Goal: Complete application form

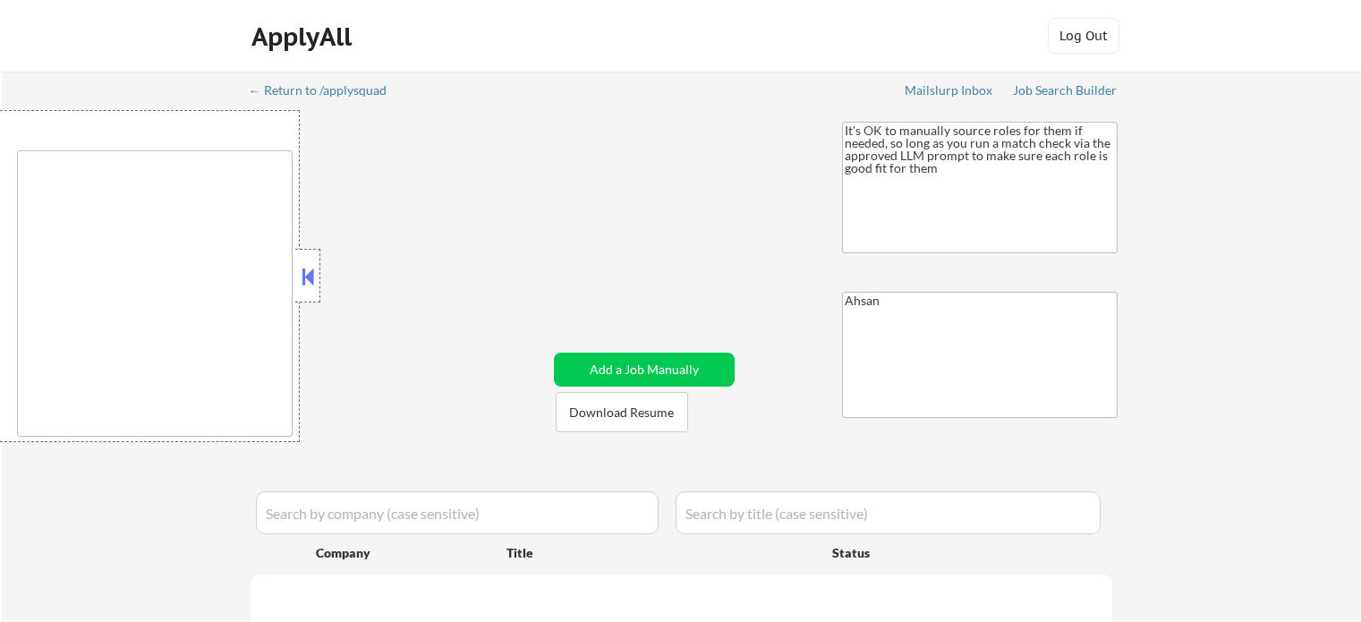
type textarea "[GEOGRAPHIC_DATA], [GEOGRAPHIC_DATA] [GEOGRAPHIC_DATA], [GEOGRAPHIC_DATA] [GEOG…"
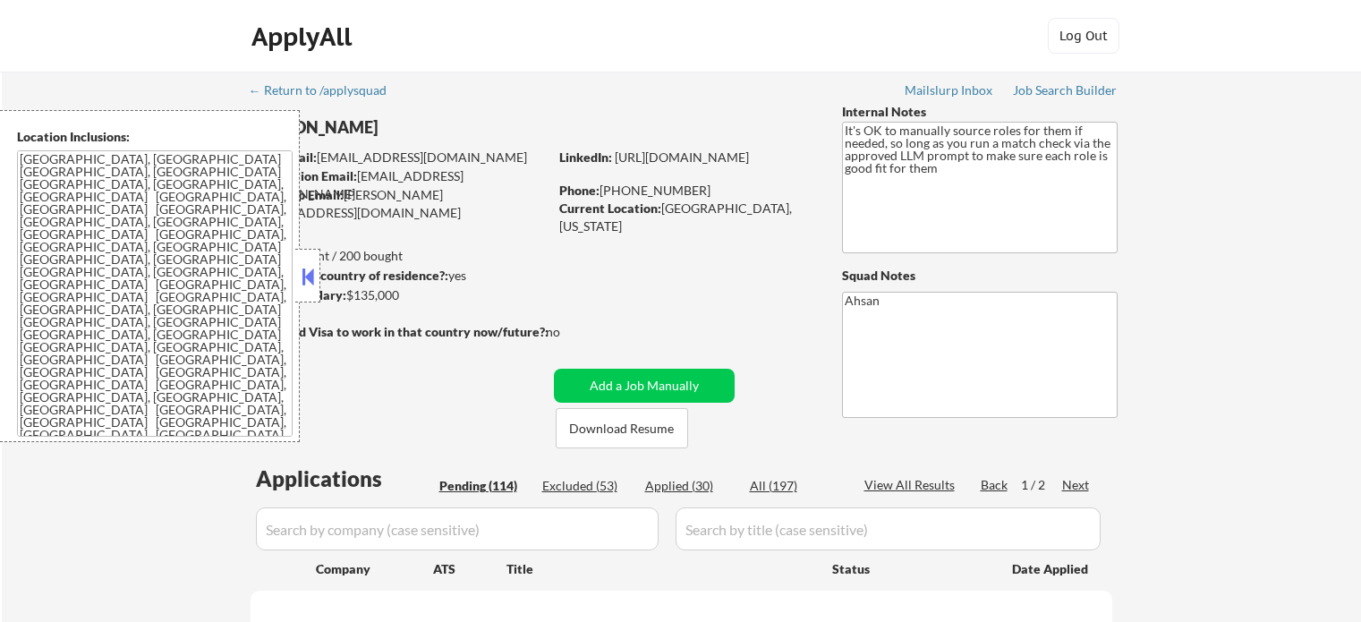
select select ""pending""
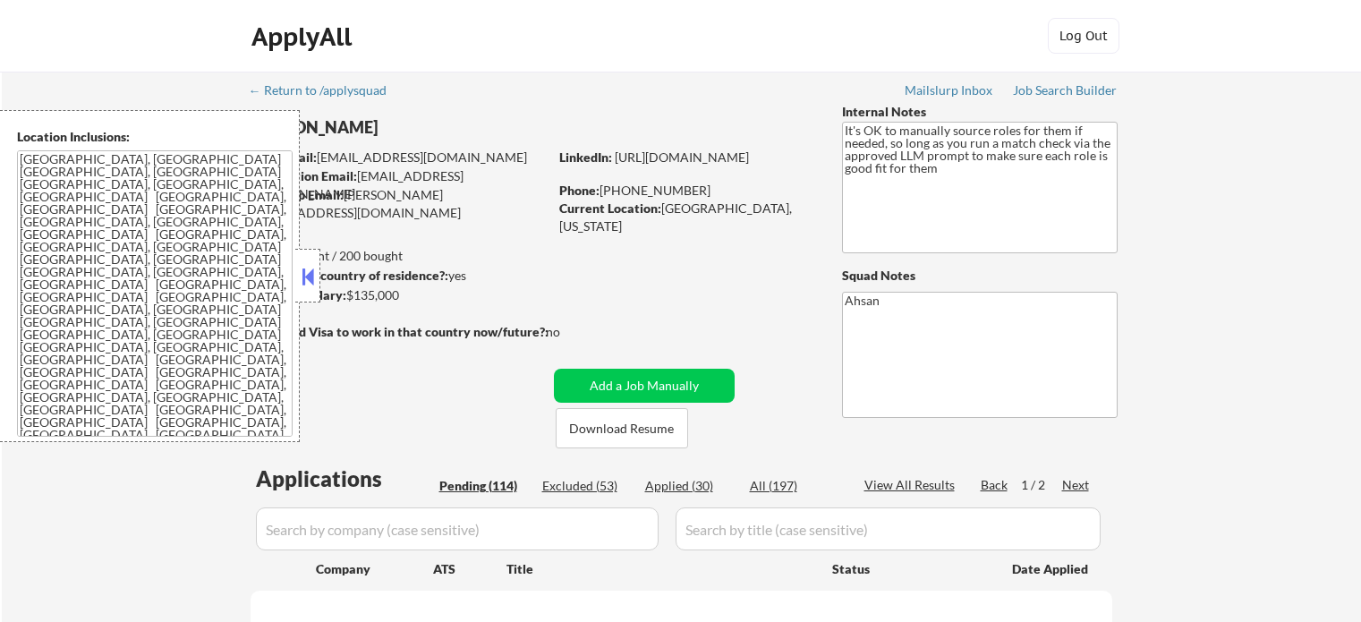
select select ""pending""
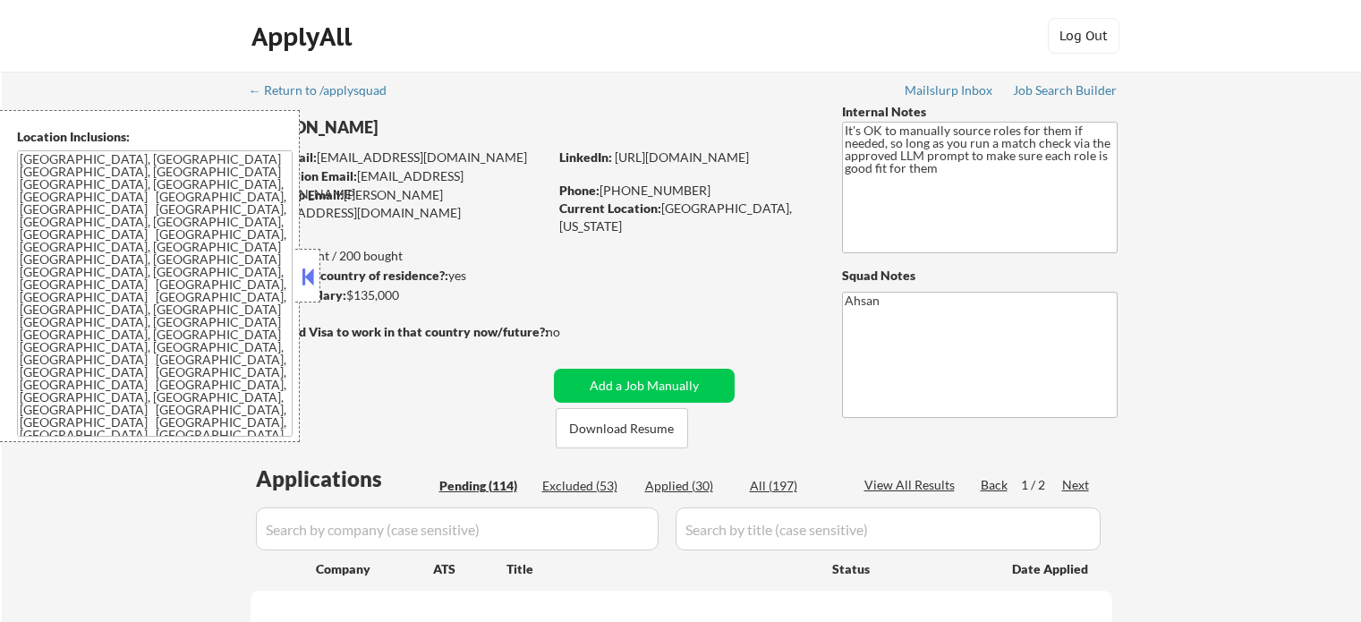
select select ""pending""
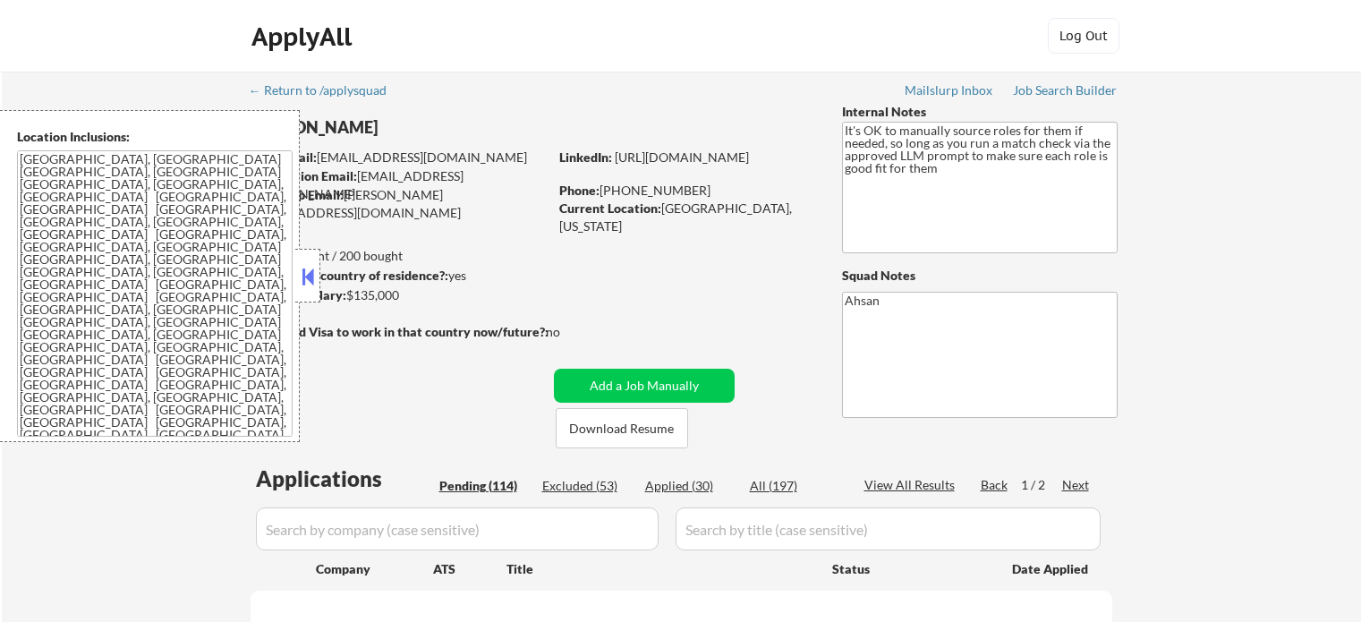
select select ""pending""
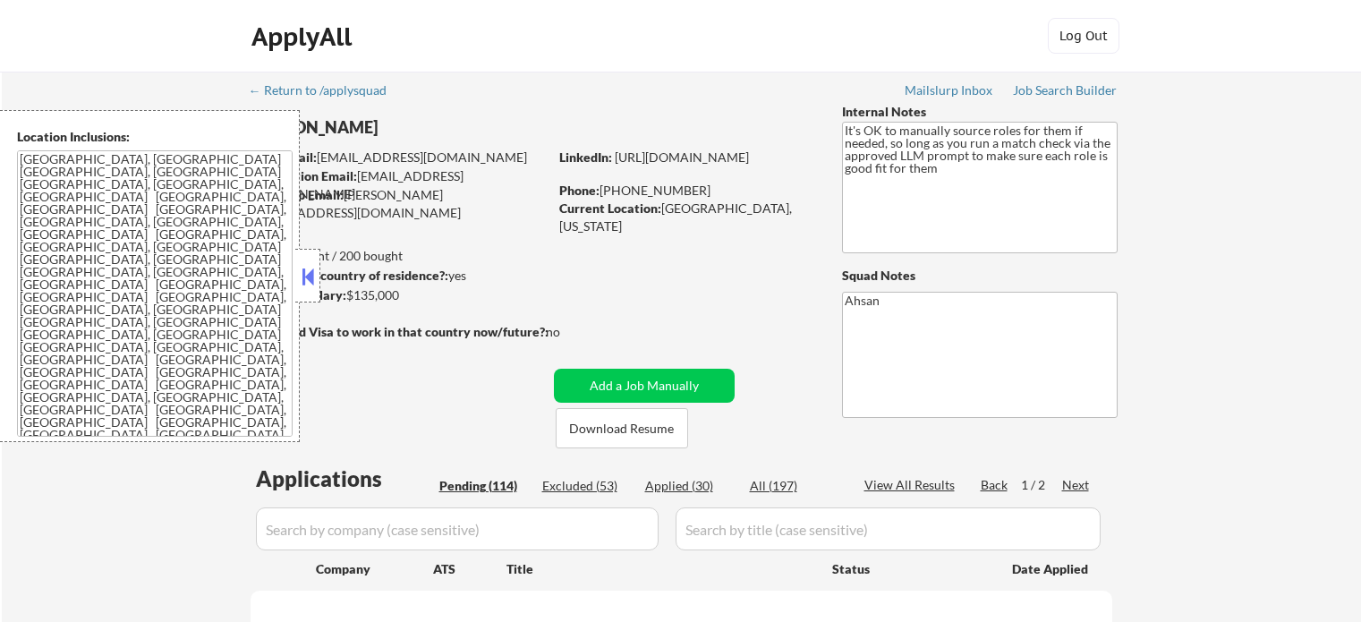
select select ""pending""
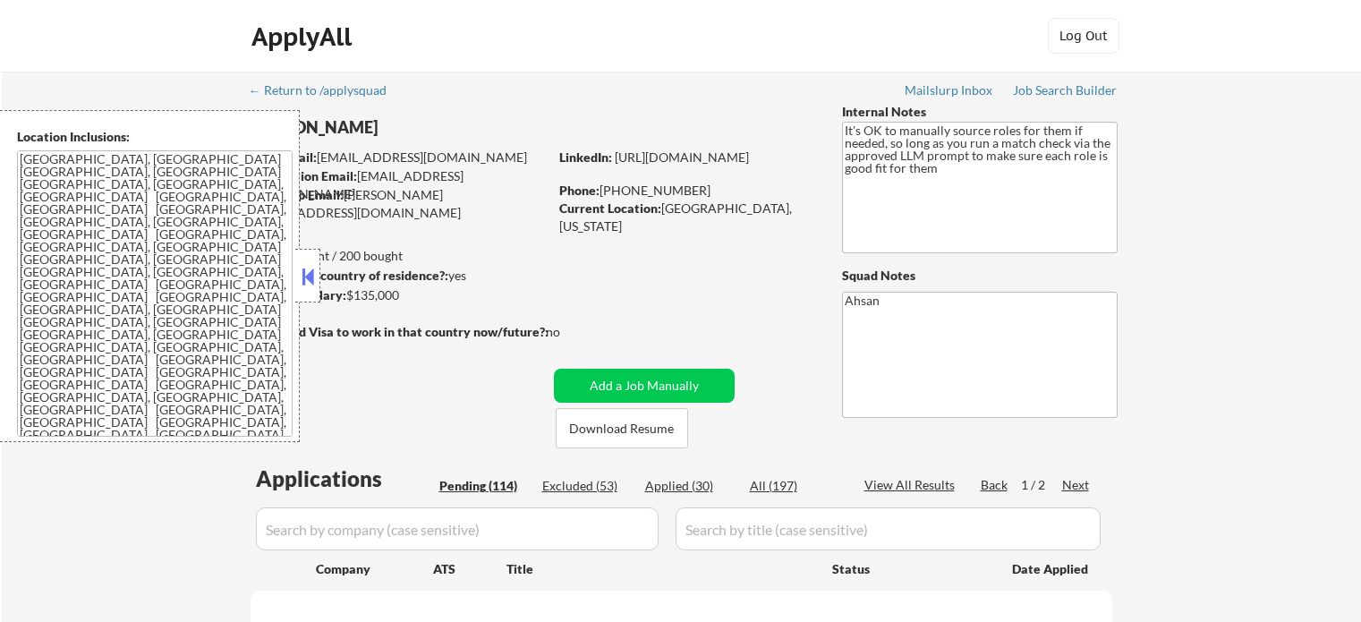
select select ""pending""
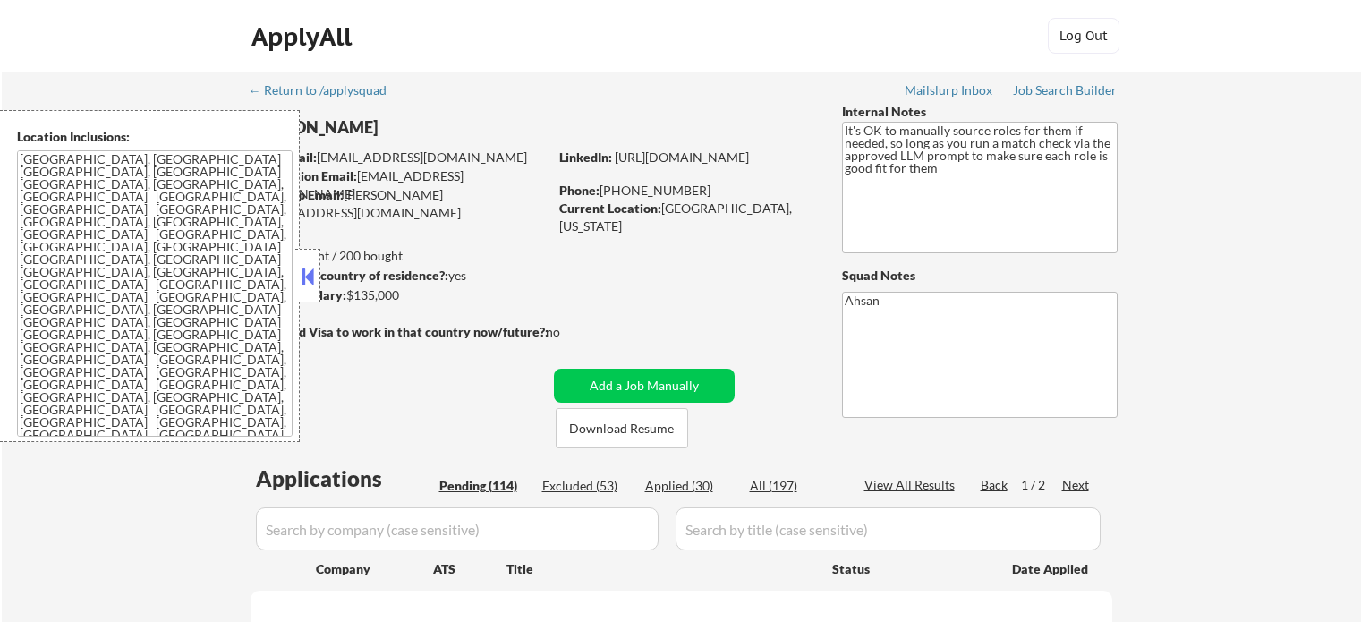
select select ""pending""
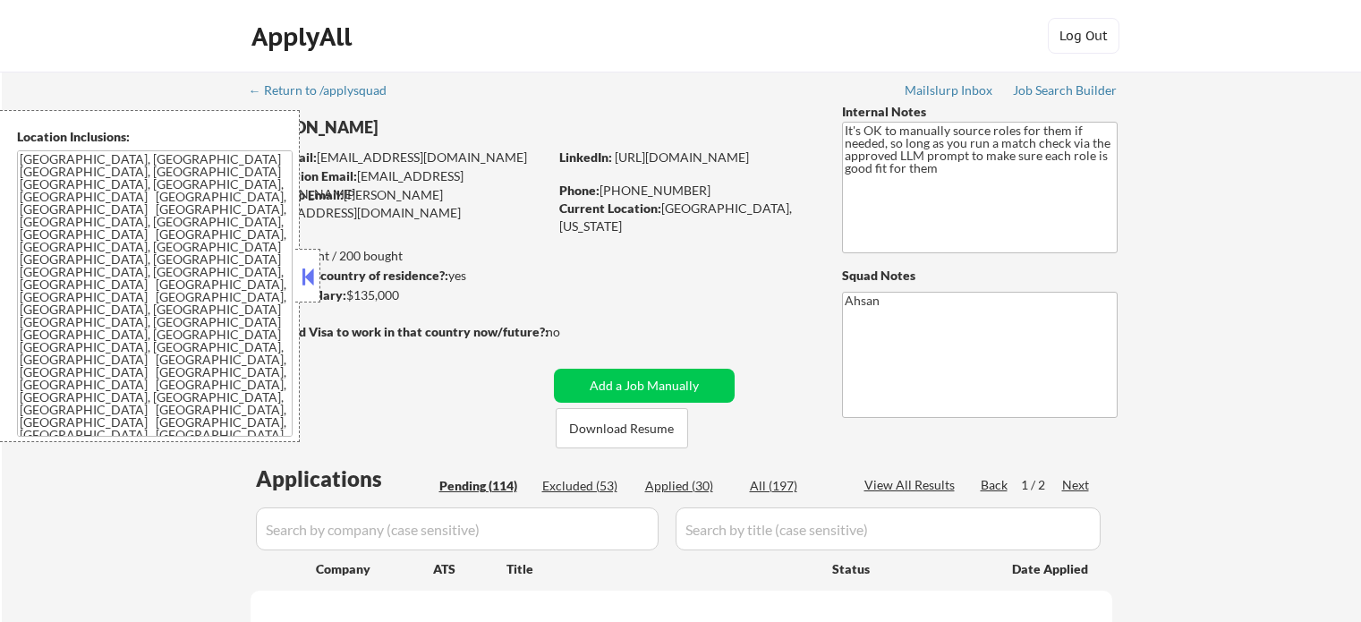
select select ""pending""
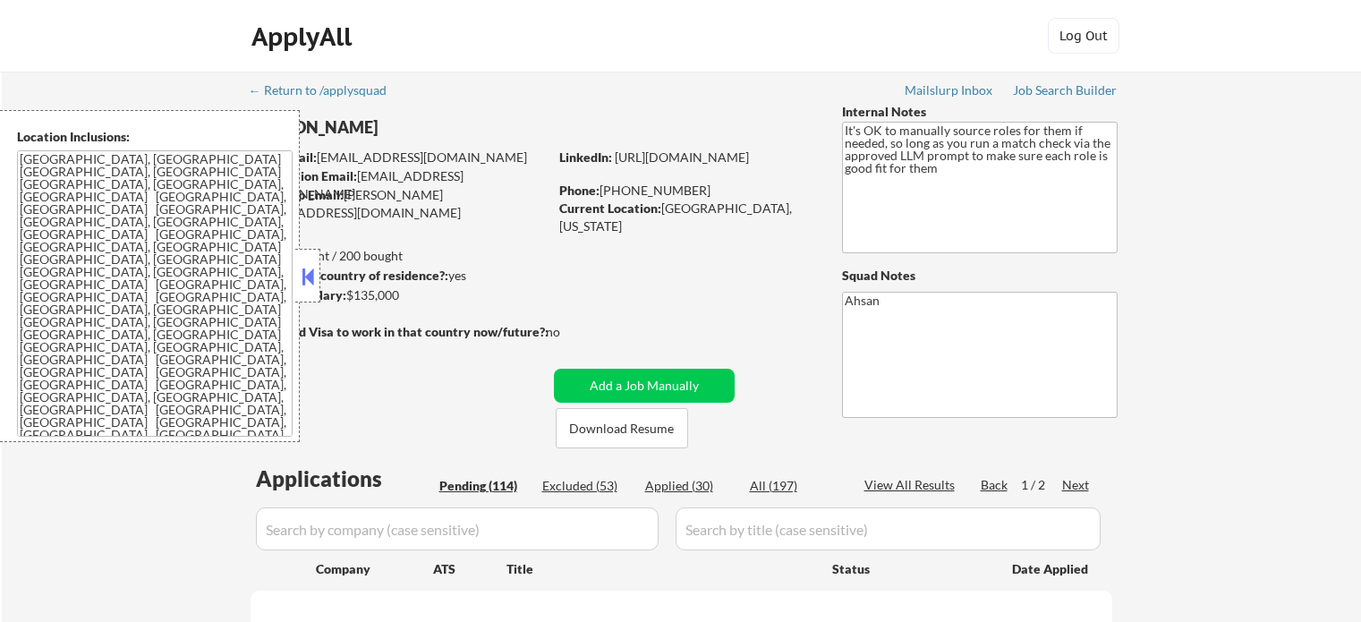
select select ""pending""
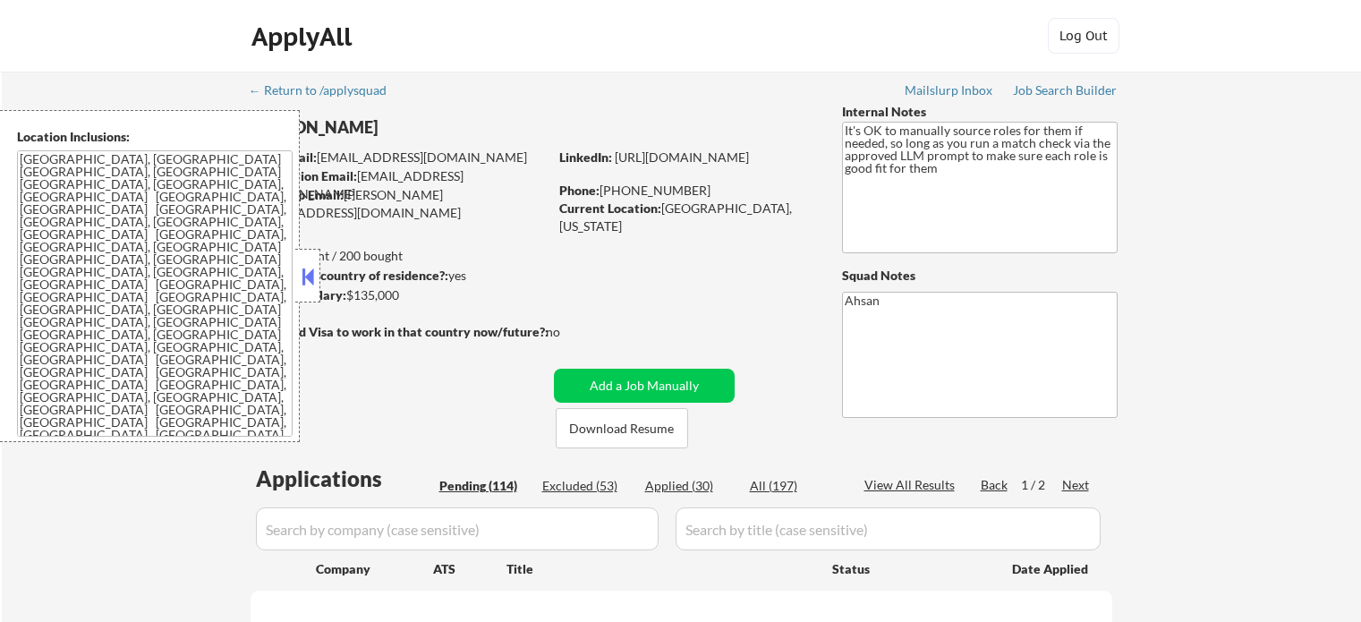
select select ""pending""
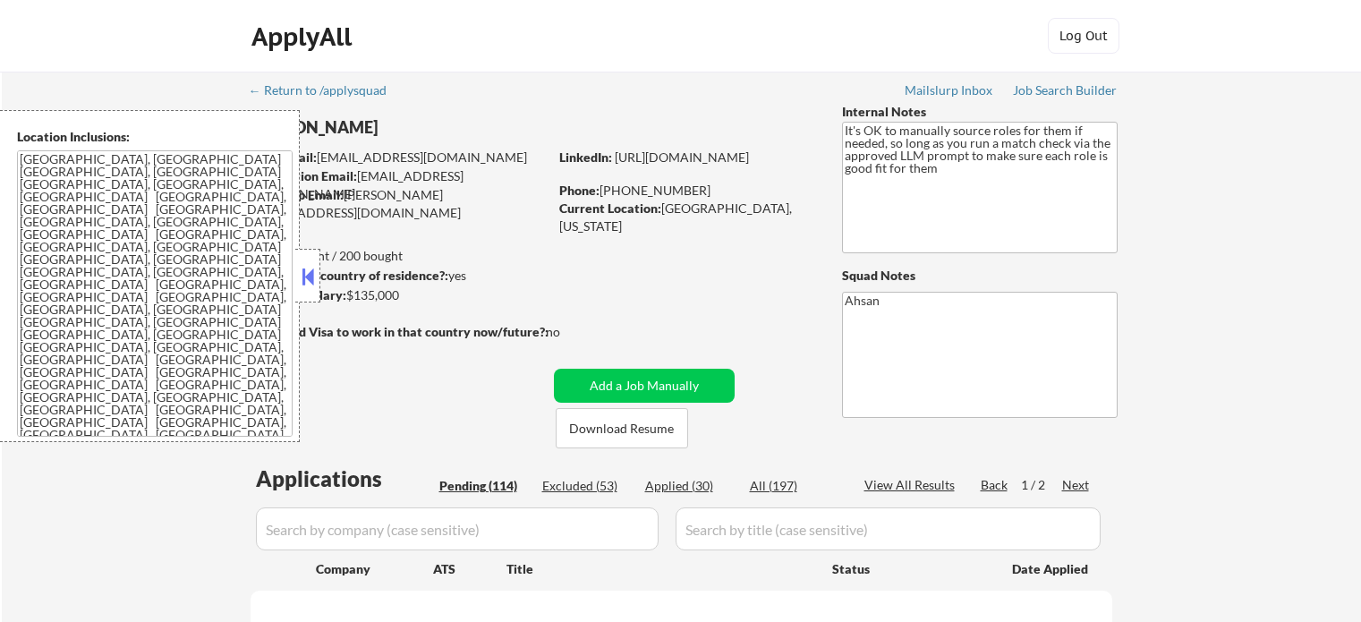
select select ""pending""
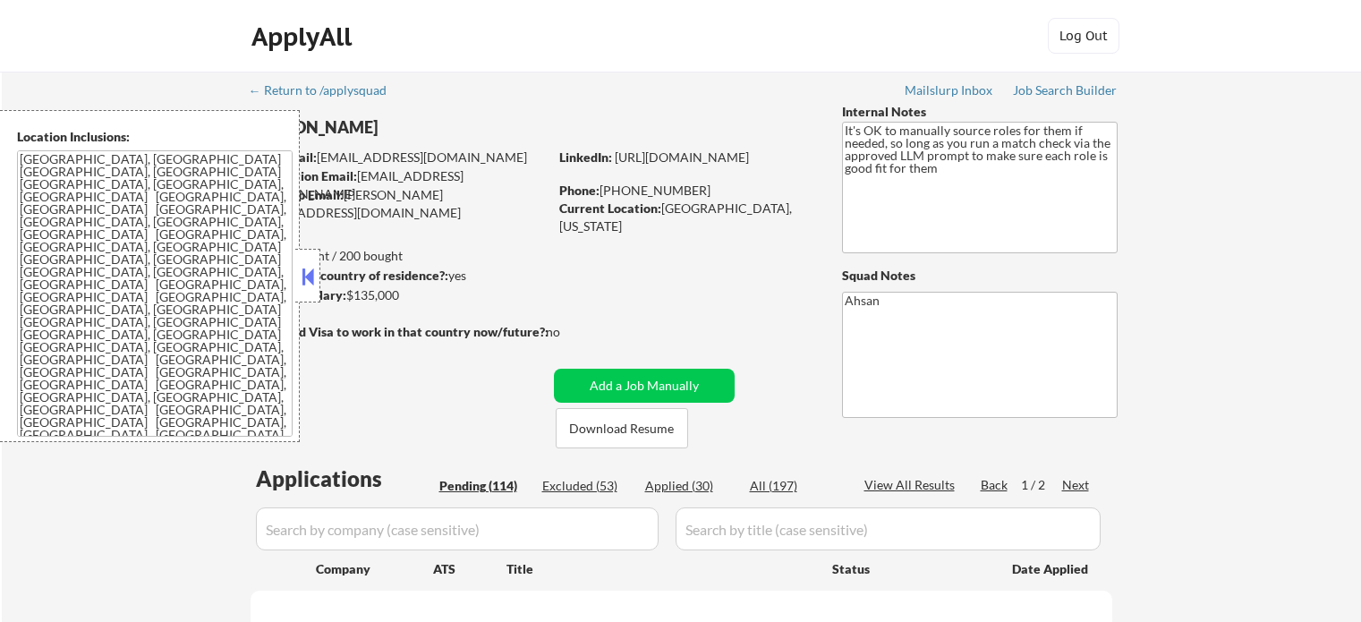
select select ""pending""
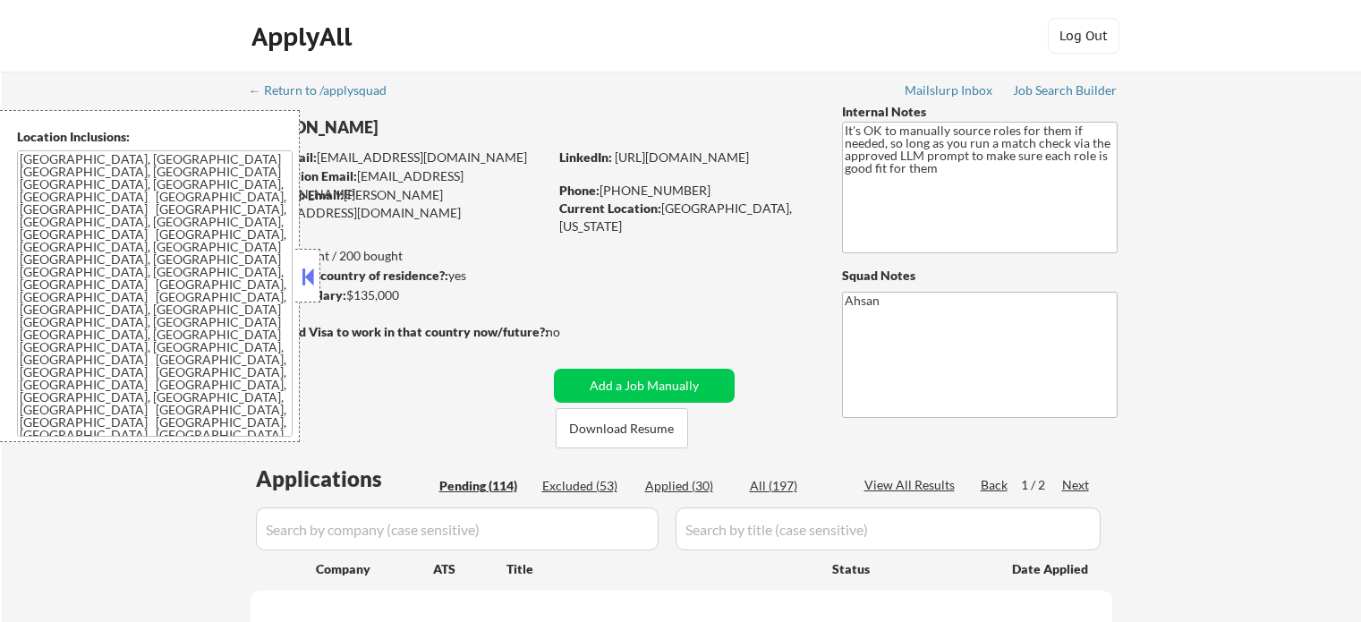
select select ""pending""
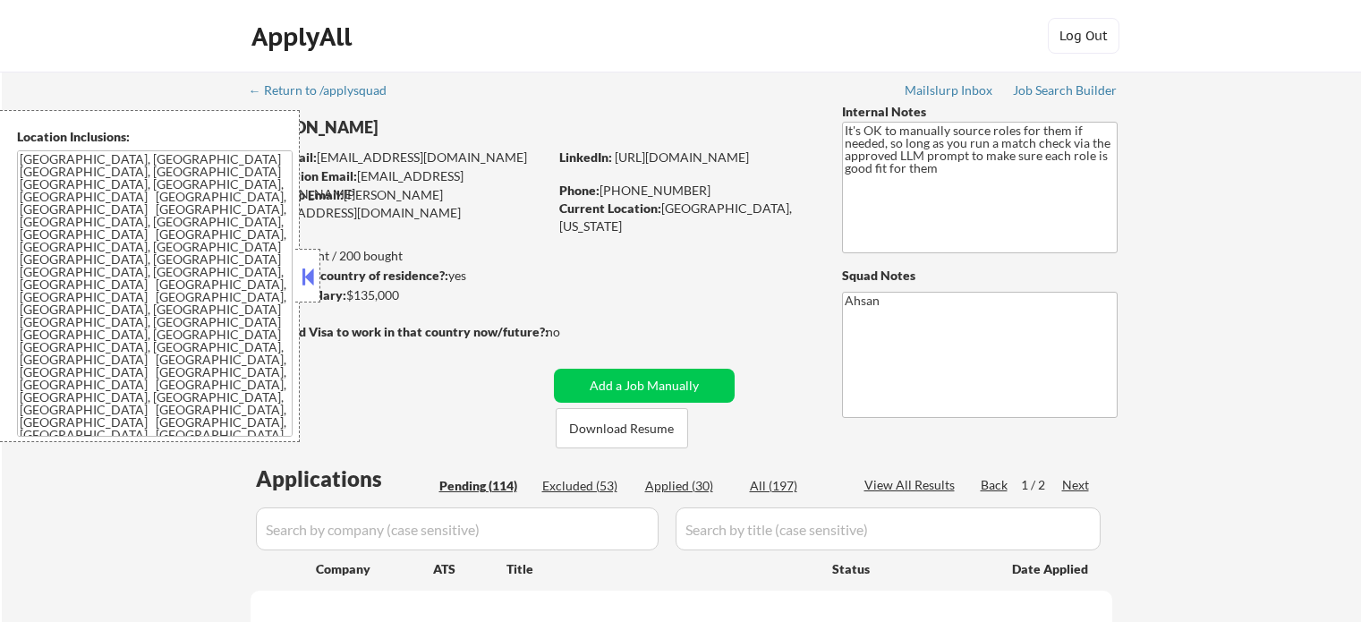
select select ""pending""
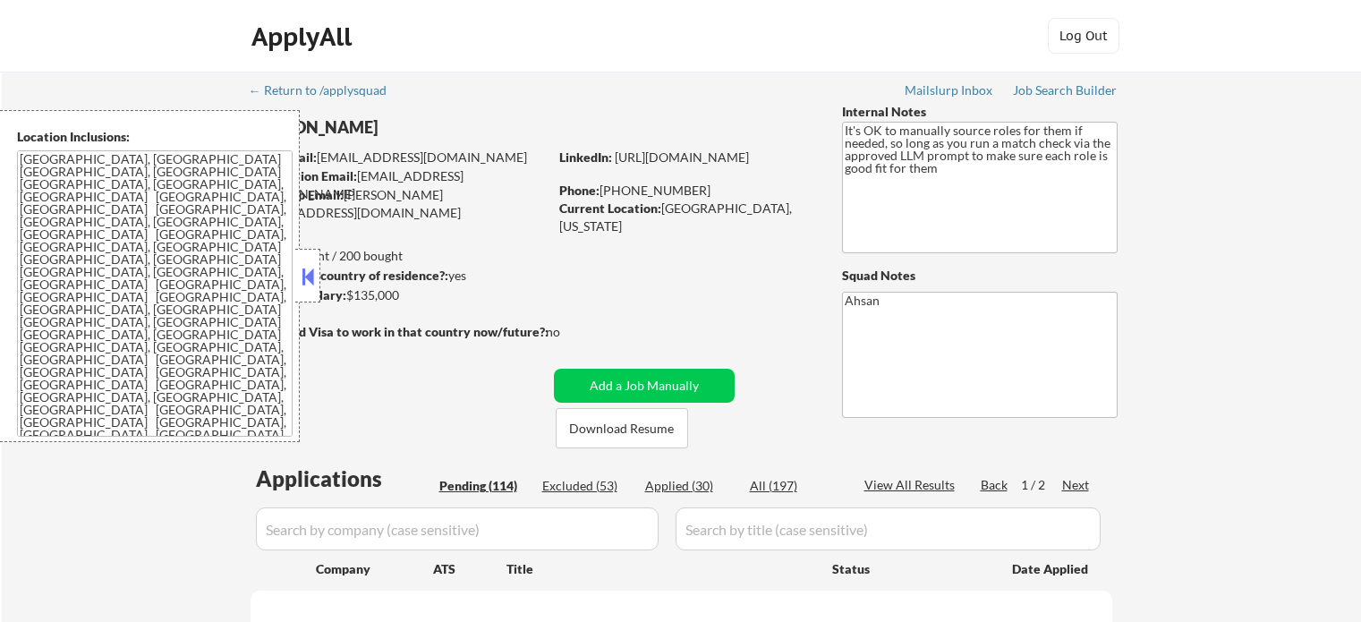
select select ""pending""
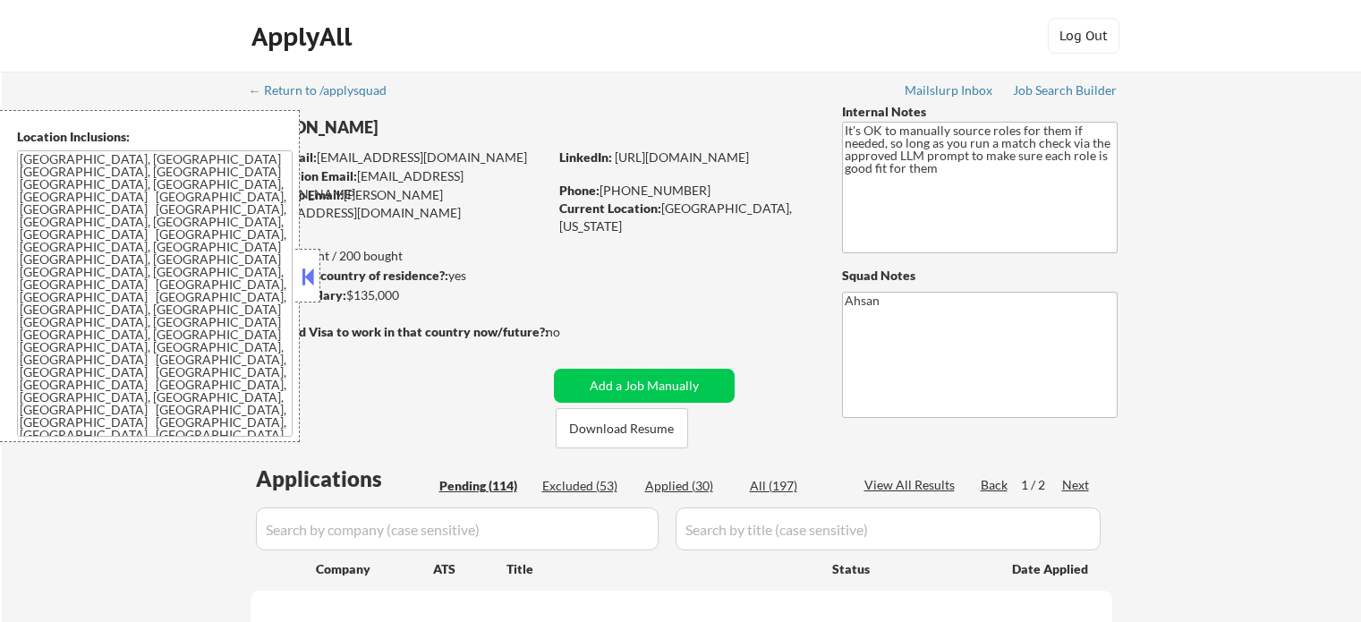
select select ""pending""
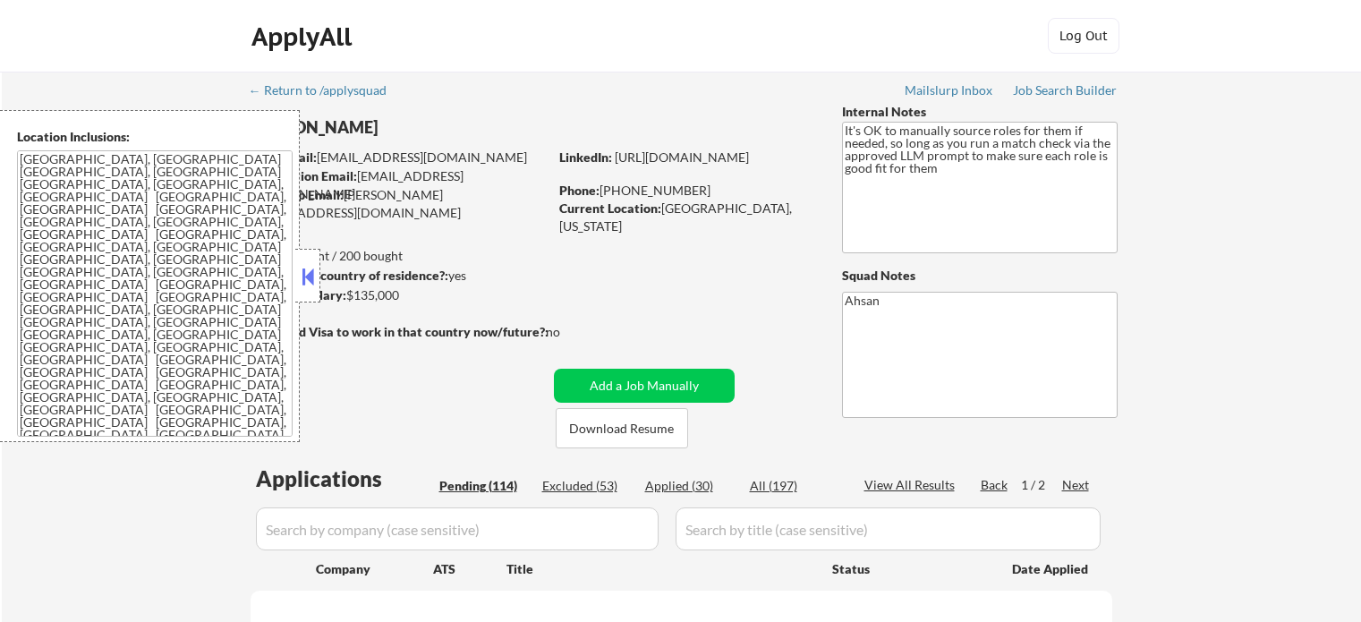
select select ""pending""
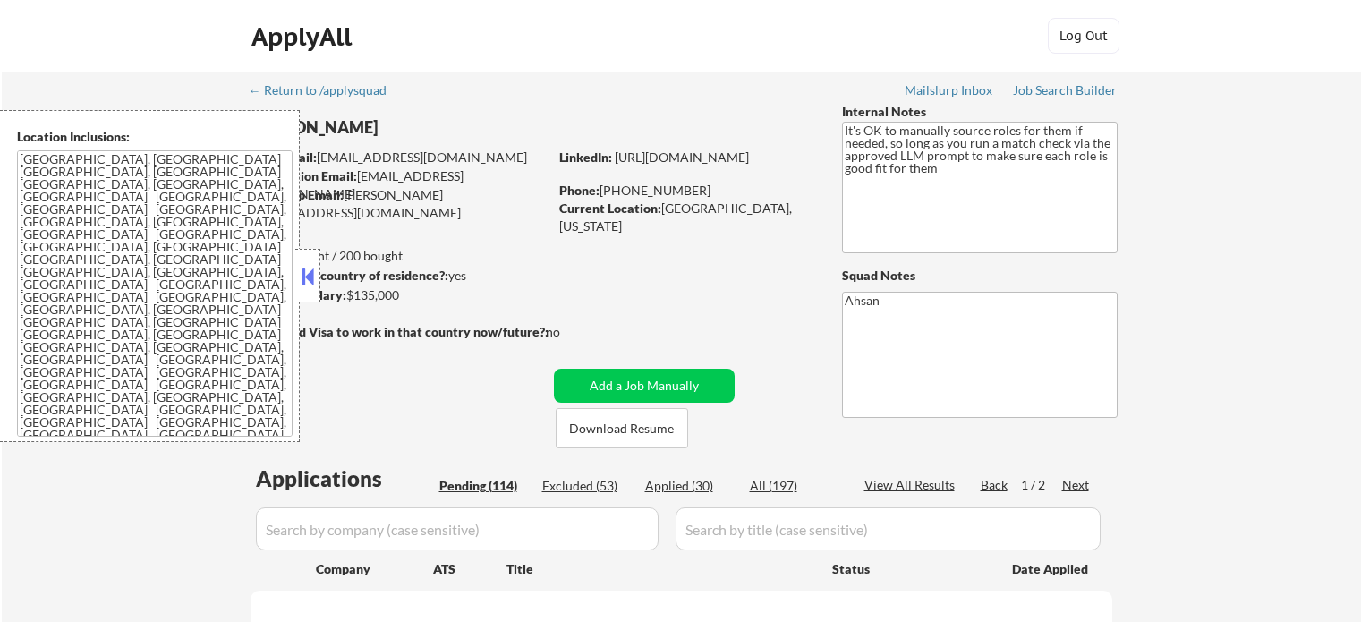
select select ""pending""
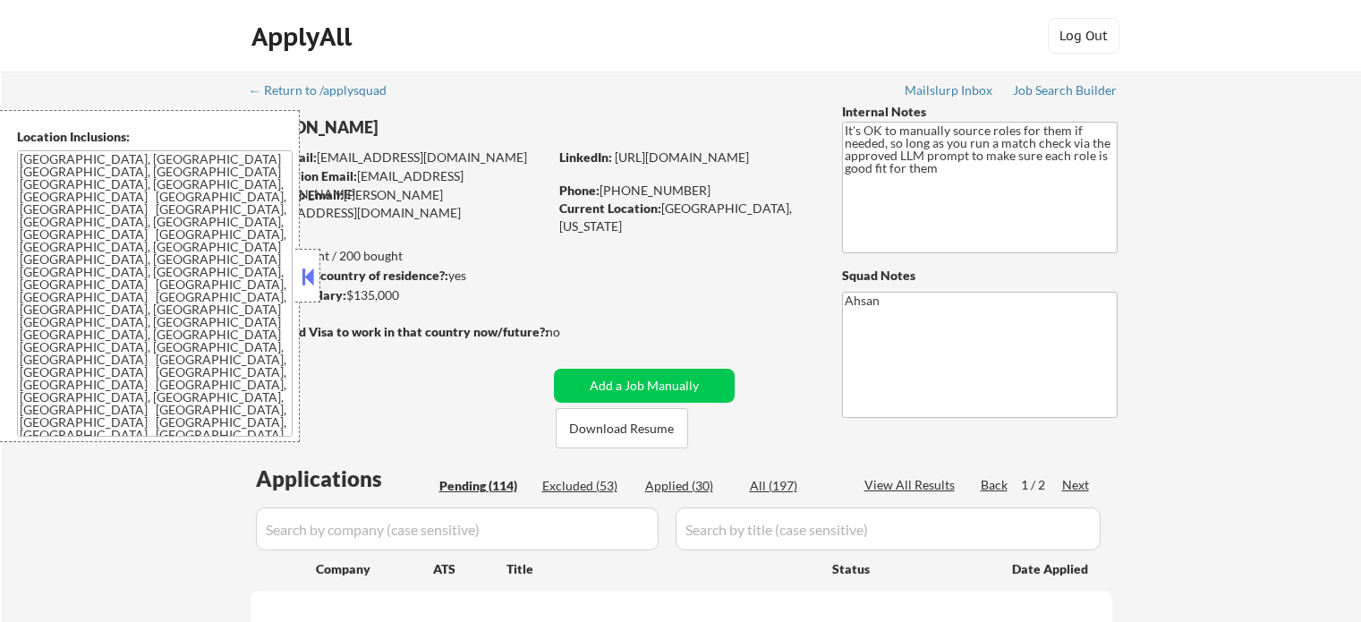
select select ""pending""
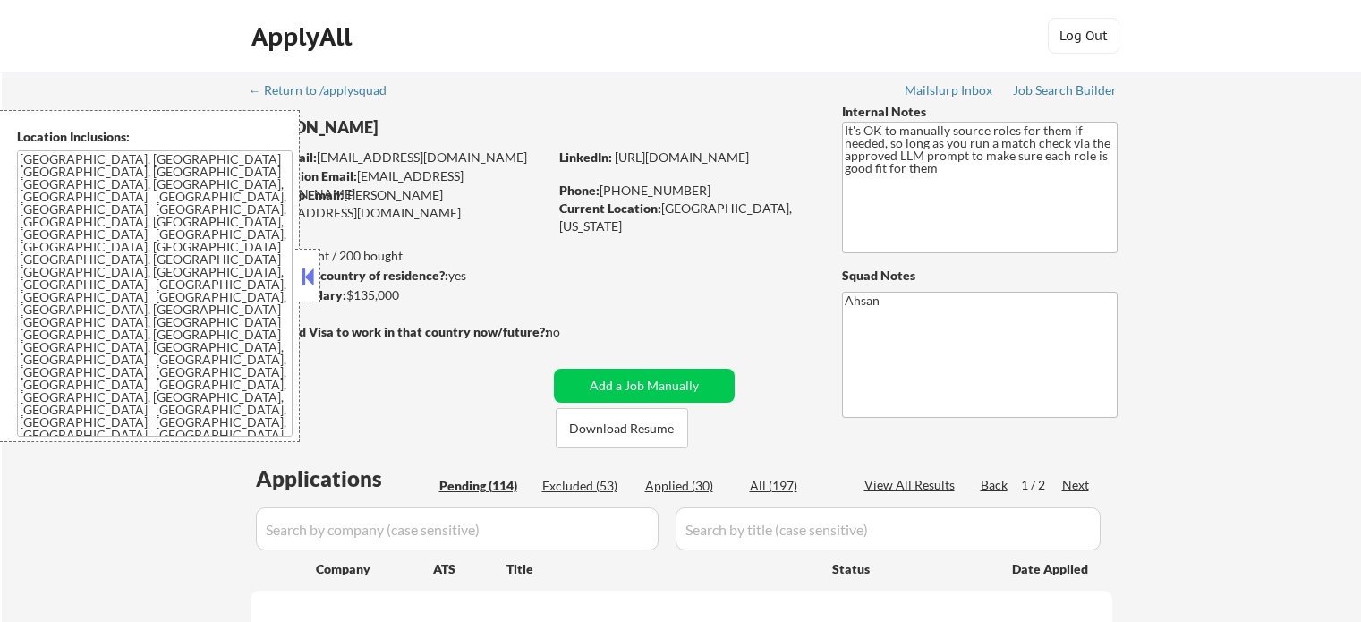
select select ""pending""
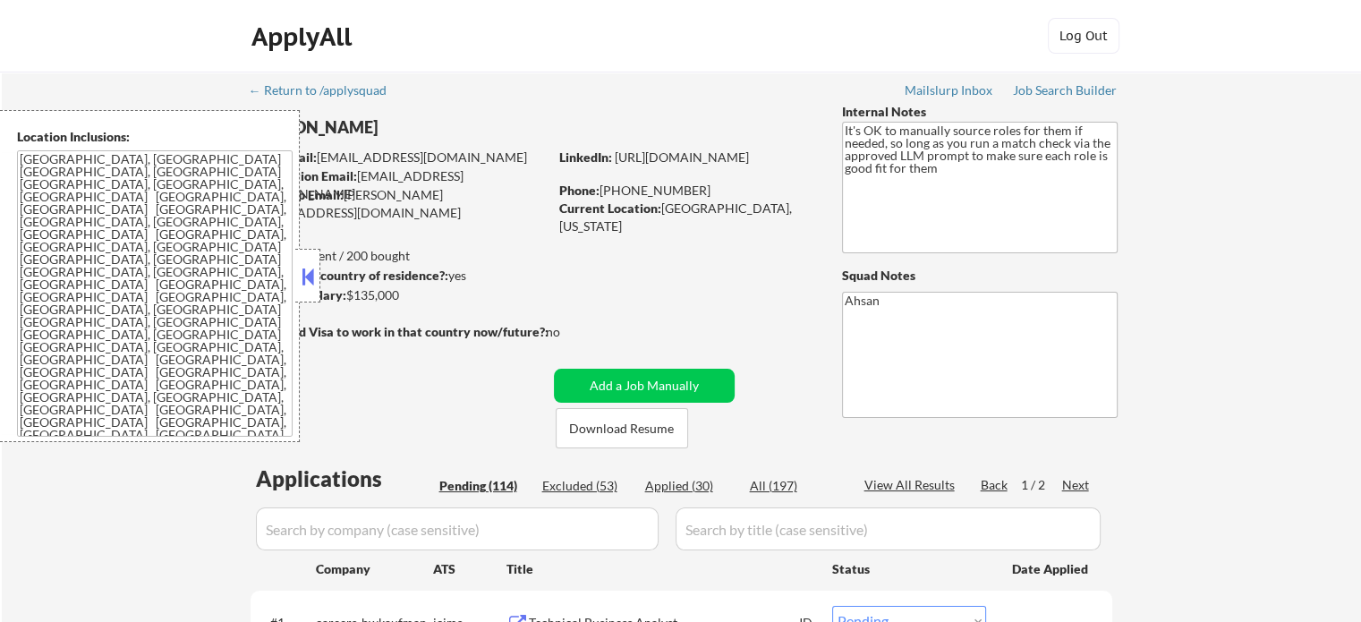
scroll to position [179, 0]
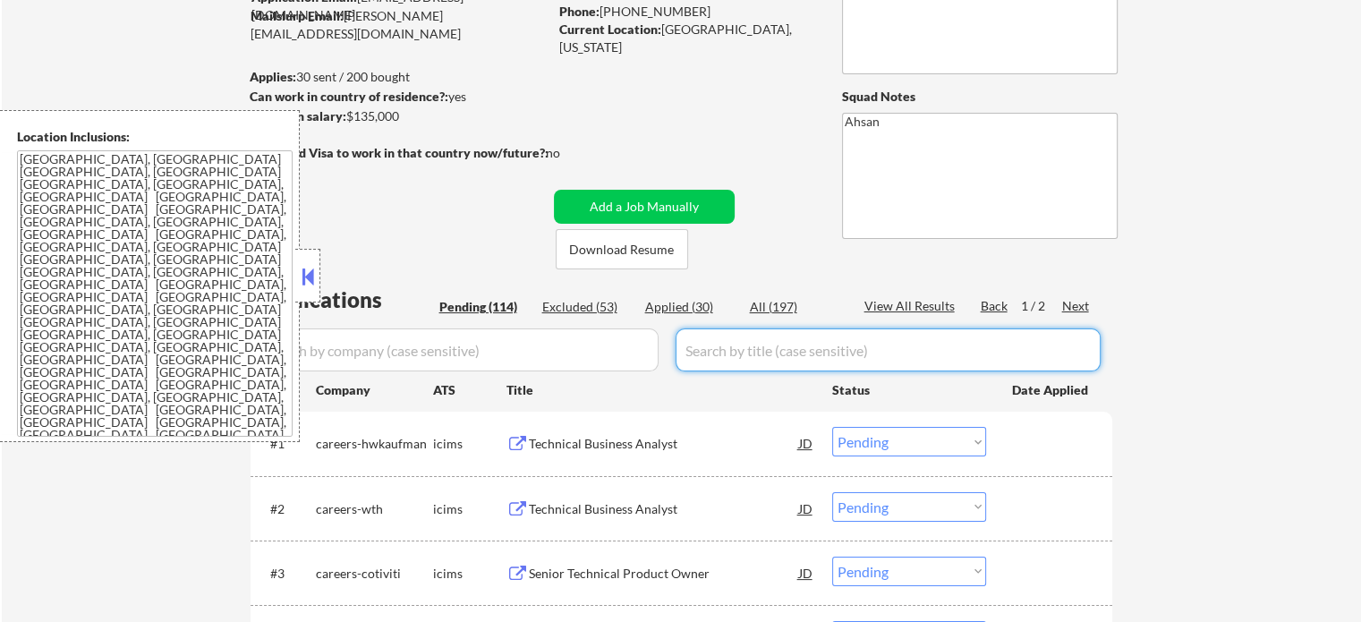
click at [772, 354] on input "input" at bounding box center [888, 349] width 425 height 43
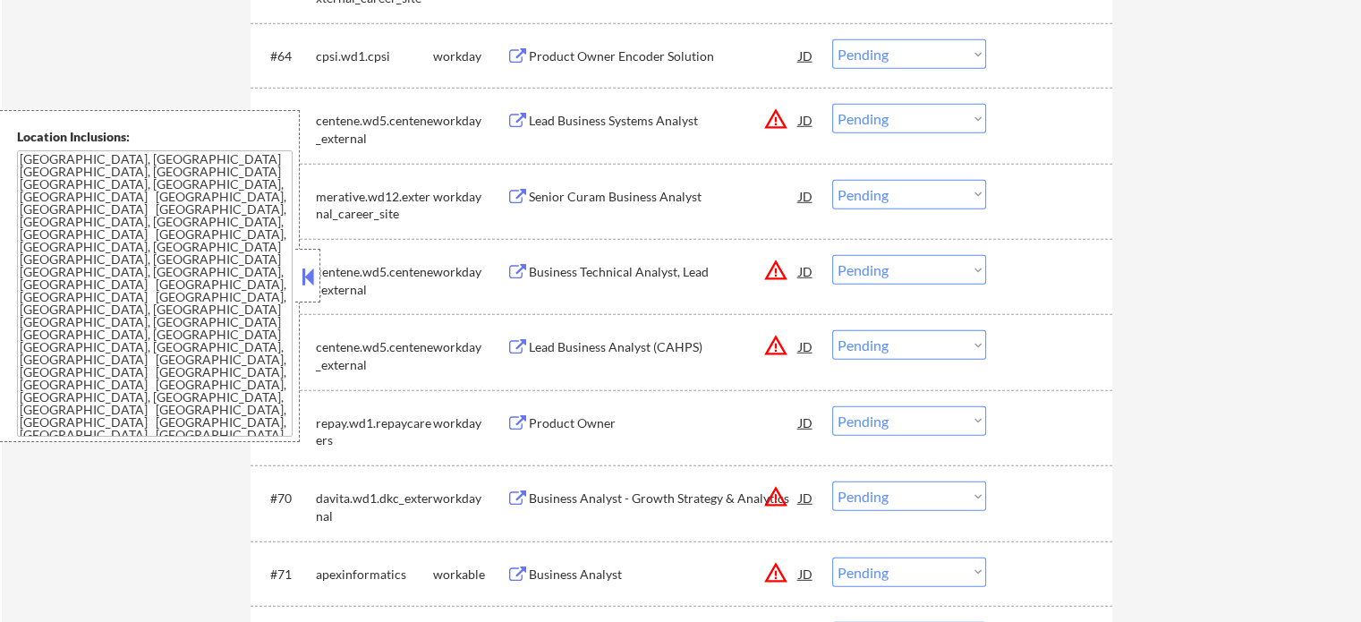
scroll to position [5100, 0]
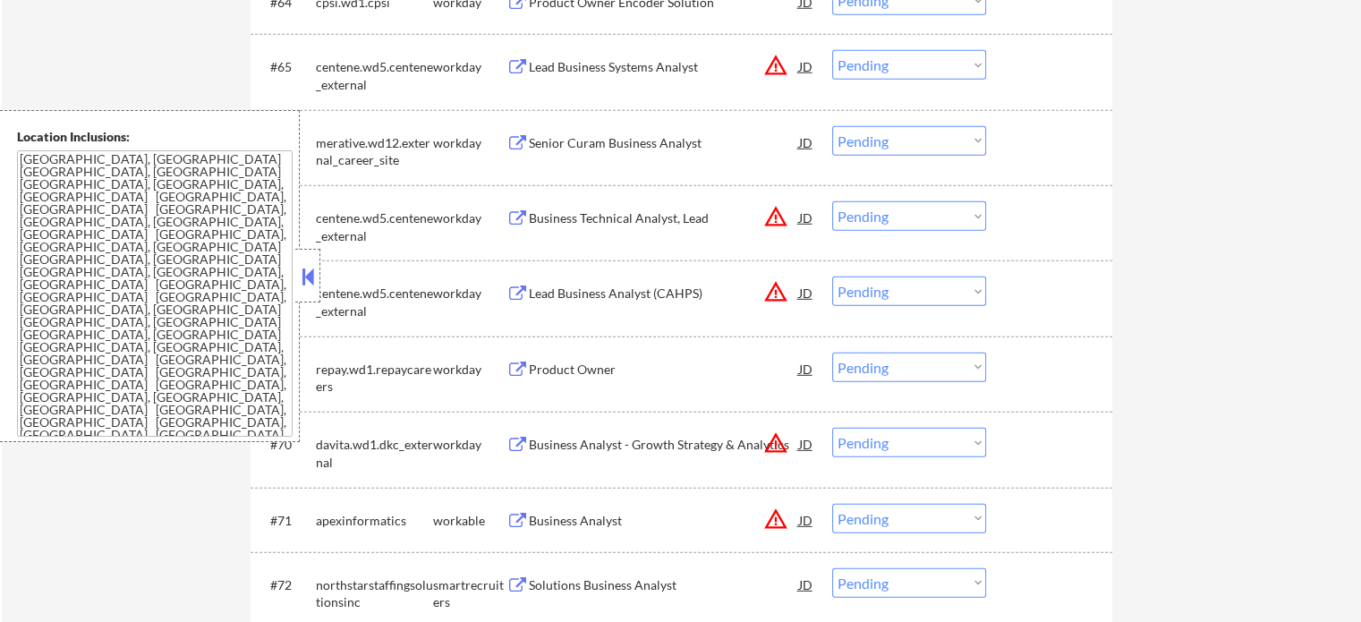
click at [309, 274] on button at bounding box center [308, 276] width 20 height 27
